Goal: Information Seeking & Learning: Learn about a topic

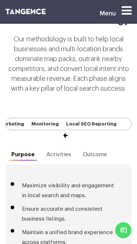
scroll to position [3264, 0]
click at [6, 130] on button "Previous" at bounding box center [6, 124] width 0 height 12
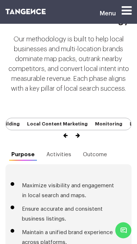
click at [6, 130] on button "Previous" at bounding box center [6, 124] width 0 height 12
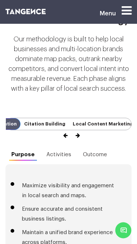
click at [6, 130] on button "Previous" at bounding box center [6, 124] width 0 height 12
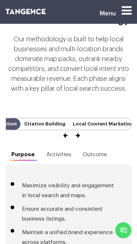
click at [6, 130] on button "Previous" at bounding box center [6, 124] width 0 height 12
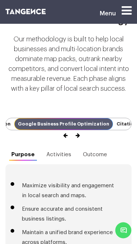
click at [6, 130] on button "Previous" at bounding box center [6, 124] width 0 height 12
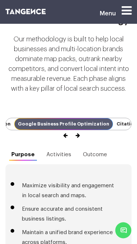
click at [6, 130] on button "Previous" at bounding box center [6, 124] width 0 height 12
click at [131, 130] on button "Next" at bounding box center [131, 124] width 0 height 12
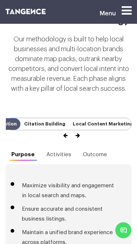
click at [131, 130] on button "Next" at bounding box center [131, 124] width 0 height 12
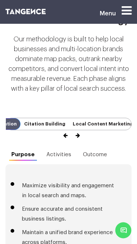
click at [131, 130] on button "Next" at bounding box center [131, 124] width 0 height 12
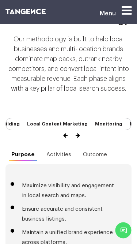
click at [131, 130] on button "Next" at bounding box center [131, 124] width 0 height 12
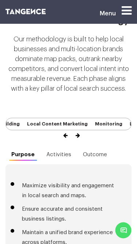
click at [131, 130] on button "Next" at bounding box center [131, 124] width 0 height 12
click at [80, 148] on div "Previous Local SEO Audit Competitor Analysis On-Page Optimization Google Busine…" at bounding box center [68, 123] width 137 height 49
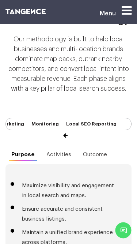
click at [80, 148] on div "Previous Local SEO Audit Competitor Analysis On-Page Optimization Google Busine…" at bounding box center [68, 123] width 137 height 49
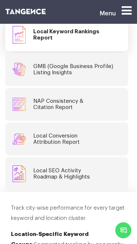
scroll to position [3625, 0]
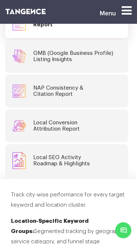
click at [54, 62] on h4 "GMB (Google Business Profile) Listing Insights" at bounding box center [73, 56] width 80 height 12
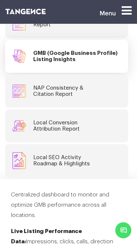
click at [62, 107] on link "NAP Consistency & Citation Report" at bounding box center [66, 90] width 123 height 33
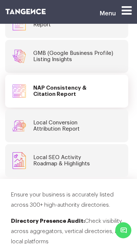
click at [57, 142] on link "Local Conversion Attribution Report" at bounding box center [66, 125] width 123 height 33
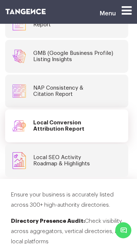
click at [55, 177] on link "Local SEO Activity Roadmap & Highlights" at bounding box center [66, 160] width 123 height 33
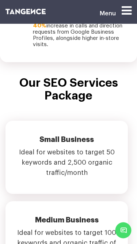
scroll to position [4429, 0]
